Goal: Book appointment/travel/reservation

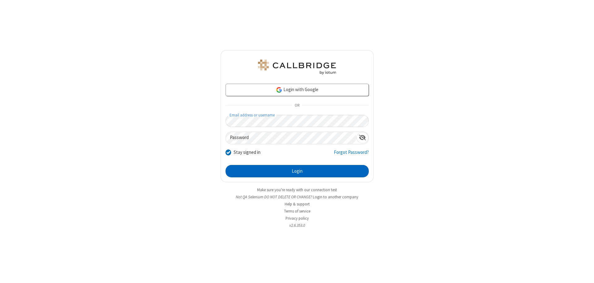
click at [297, 171] on button "Login" at bounding box center [297, 171] width 143 height 12
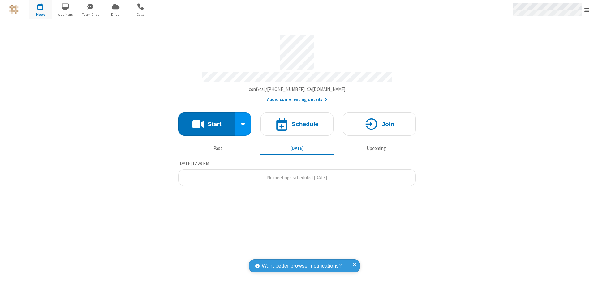
click at [587, 10] on span "Open menu" at bounding box center [586, 10] width 5 height 6
click at [40, 9] on span "button" at bounding box center [40, 6] width 23 height 11
click at [297, 121] on h4 "Schedule" at bounding box center [305, 124] width 27 height 6
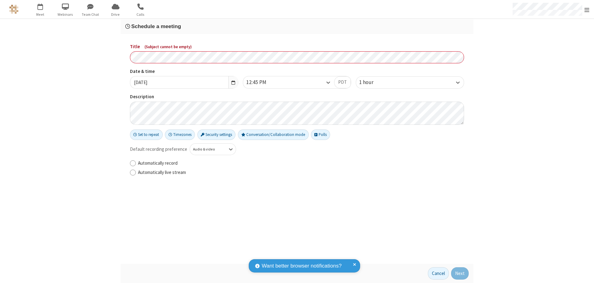
click at [297, 26] on h3 "Schedule a meeting" at bounding box center [296, 27] width 343 height 6
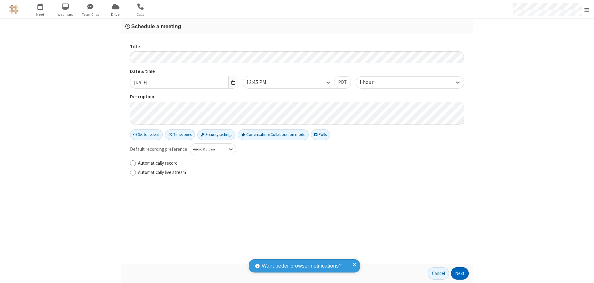
click at [460, 274] on button "Next" at bounding box center [460, 274] width 18 height 12
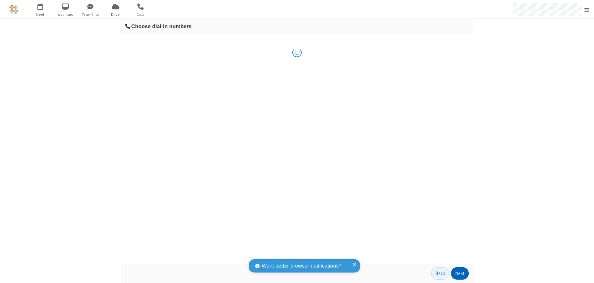
click at [460, 274] on button "Next" at bounding box center [460, 274] width 18 height 12
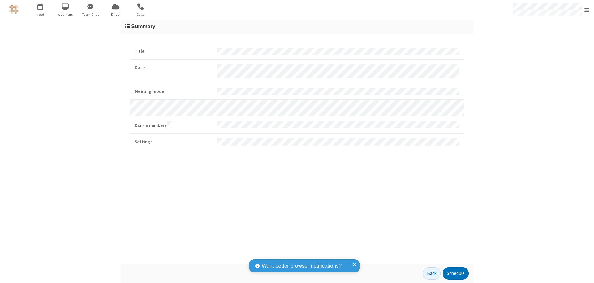
click at [455, 274] on button "Schedule" at bounding box center [456, 274] width 26 height 12
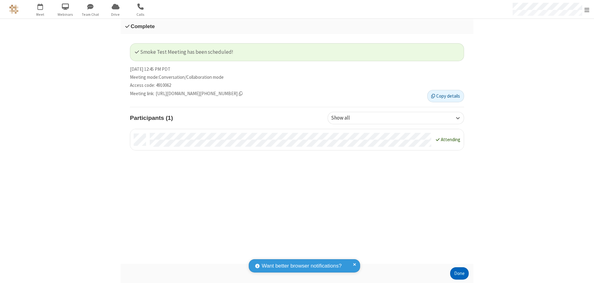
click at [459, 274] on button "Done" at bounding box center [459, 274] width 19 height 12
